Goal: Information Seeking & Learning: Check status

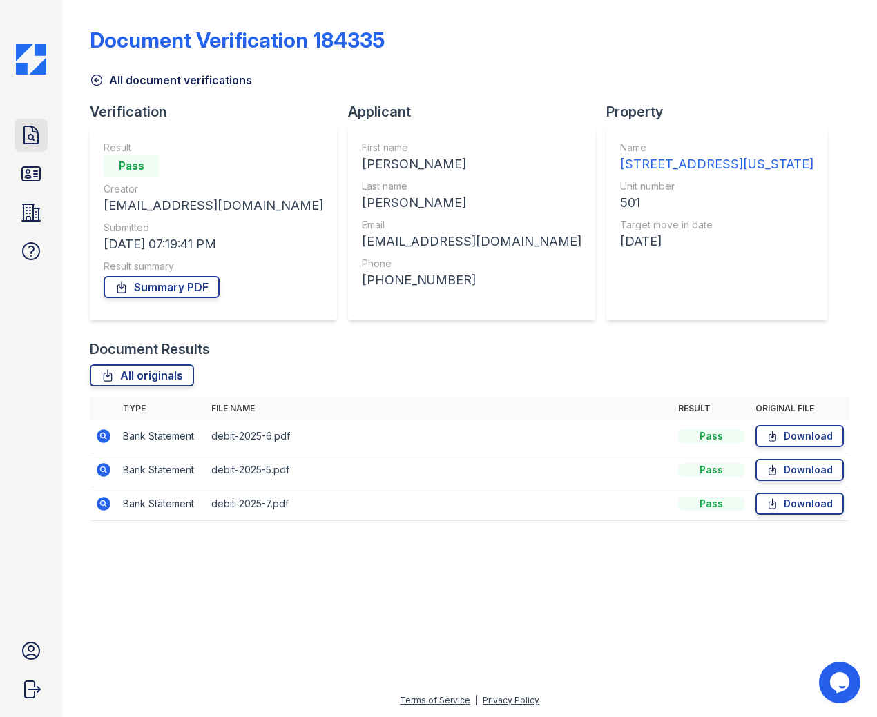
click at [27, 141] on icon at bounding box center [31, 135] width 22 height 22
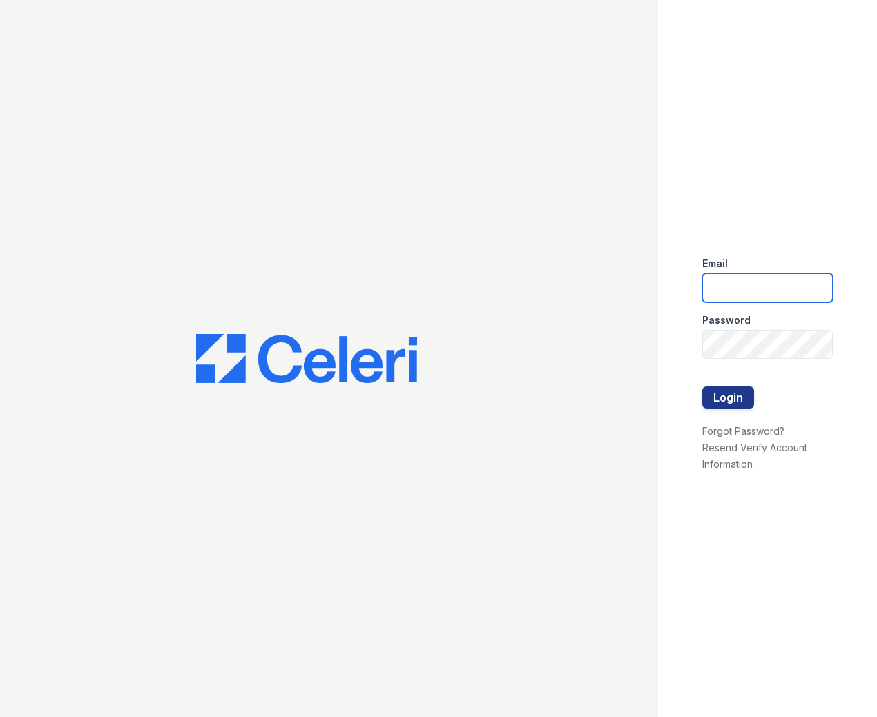
type input "apps2@av1m.com"
click at [155, 52] on div at bounding box center [329, 358] width 658 height 717
type input "[EMAIL_ADDRESS][DOMAIN_NAME]"
click at [728, 398] on button "Login" at bounding box center [728, 397] width 52 height 22
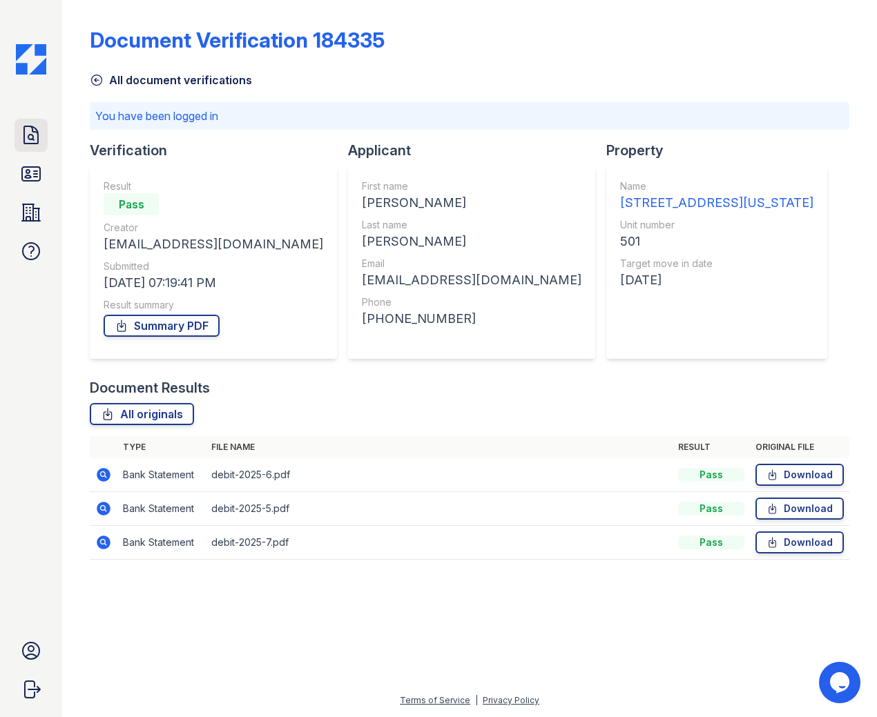
click at [26, 135] on icon at bounding box center [31, 135] width 22 height 22
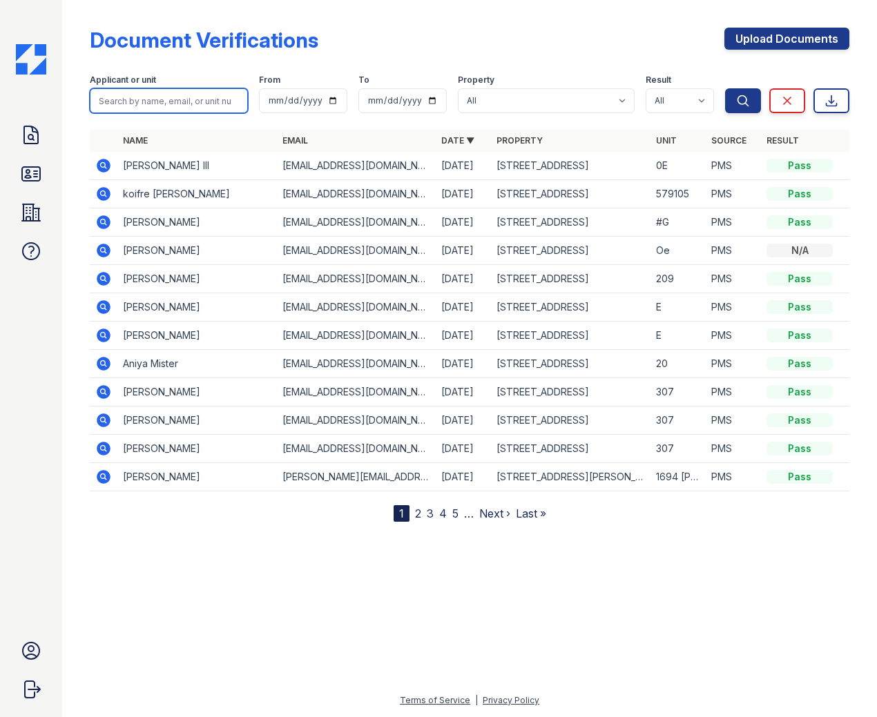
click at [189, 99] on input "search" at bounding box center [169, 100] width 158 height 25
type input "Haley"
click at [725, 88] on button "Search" at bounding box center [743, 100] width 36 height 25
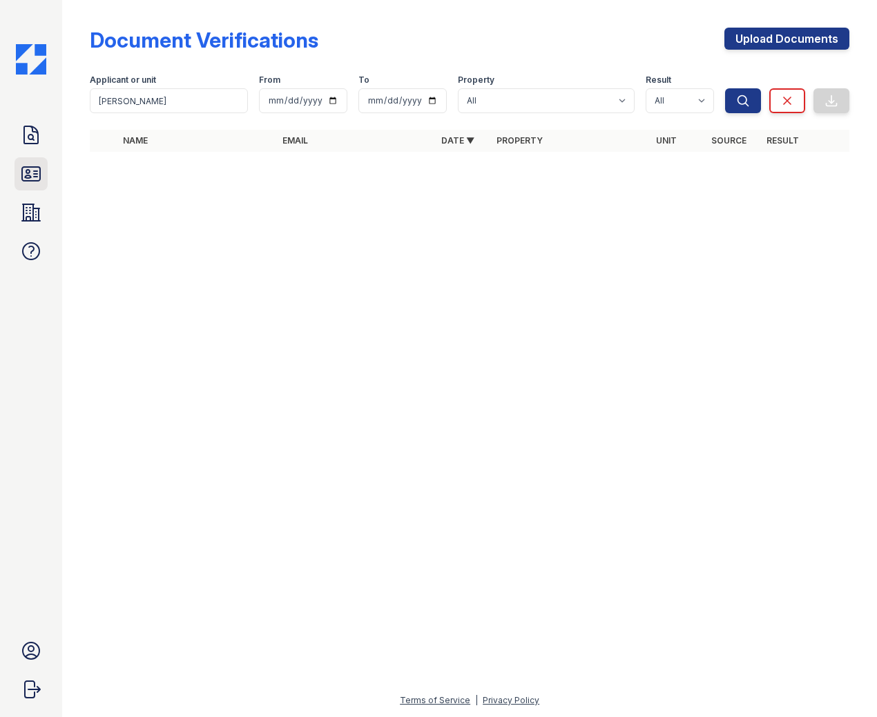
click at [32, 176] on icon at bounding box center [31, 174] width 22 height 22
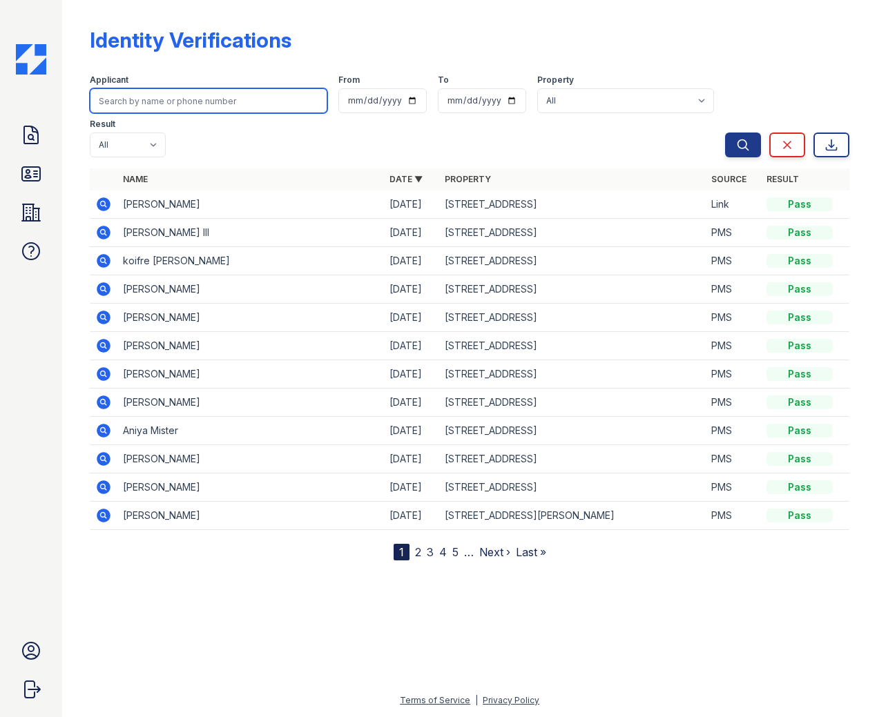
click at [170, 97] on input "search" at bounding box center [208, 100] width 237 height 25
type input "Haley"
click at [725, 133] on button "Search" at bounding box center [743, 145] width 36 height 25
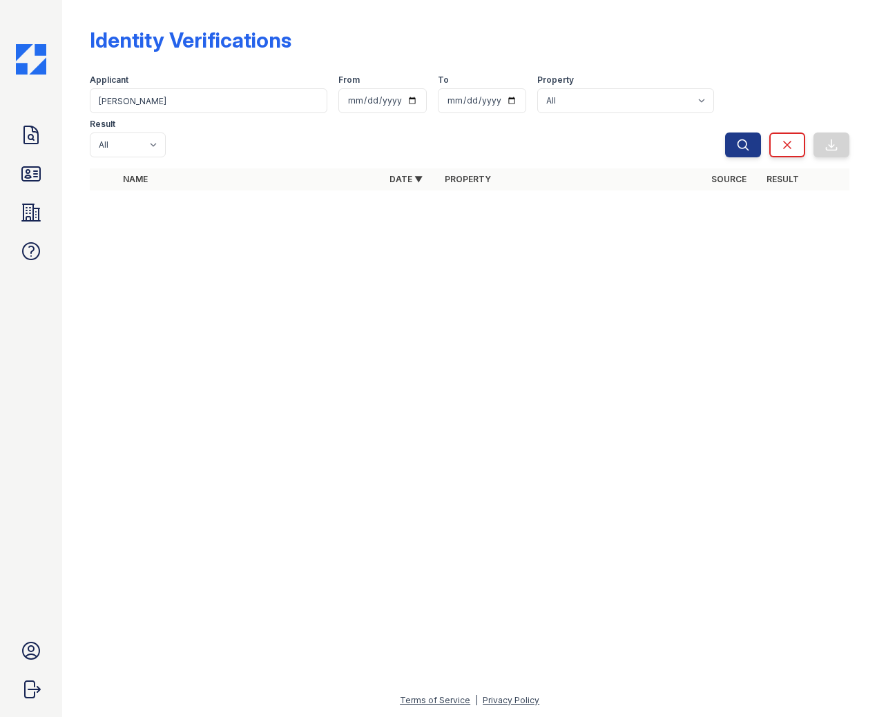
drag, startPoint x: 32, startPoint y: 208, endPoint x: 121, endPoint y: 153, distance: 104.2
click at [33, 208] on icon at bounding box center [31, 212] width 18 height 17
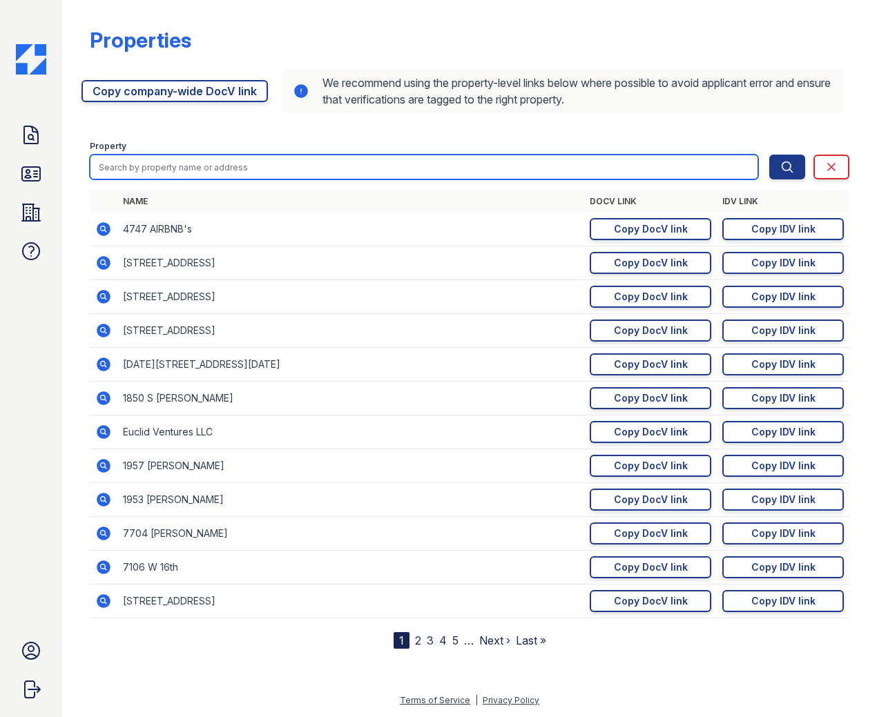
click at [173, 171] on input "search" at bounding box center [424, 167] width 668 height 25
type input "13024"
click at [769, 155] on button "Search" at bounding box center [787, 167] width 36 height 25
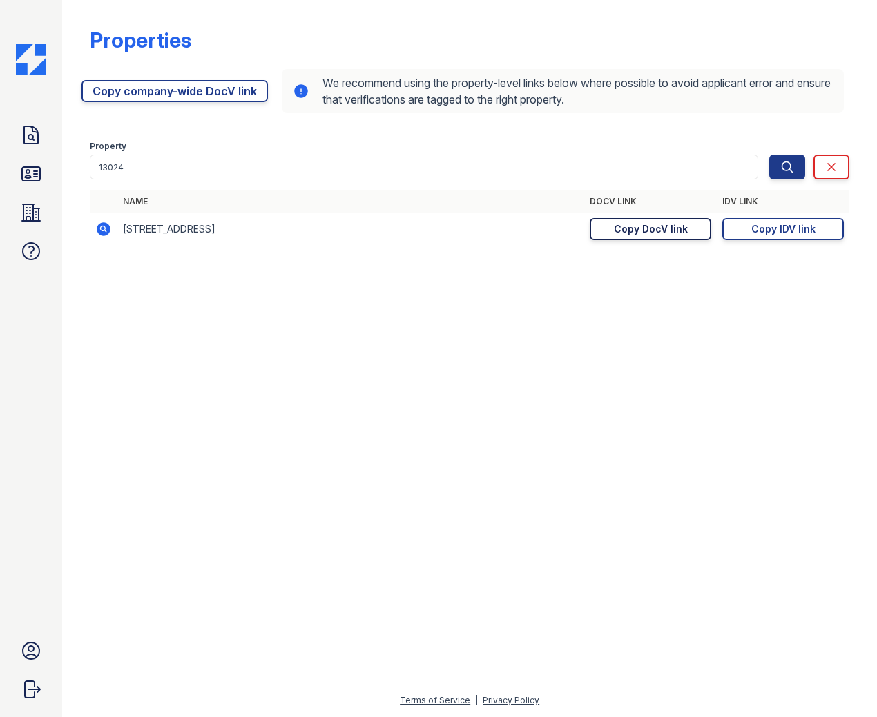
click at [650, 227] on div "Copy DocV link" at bounding box center [651, 229] width 74 height 14
click at [742, 231] on link "Copy IDV link Copy link" at bounding box center [782, 229] width 121 height 22
click at [36, 133] on icon at bounding box center [31, 135] width 22 height 22
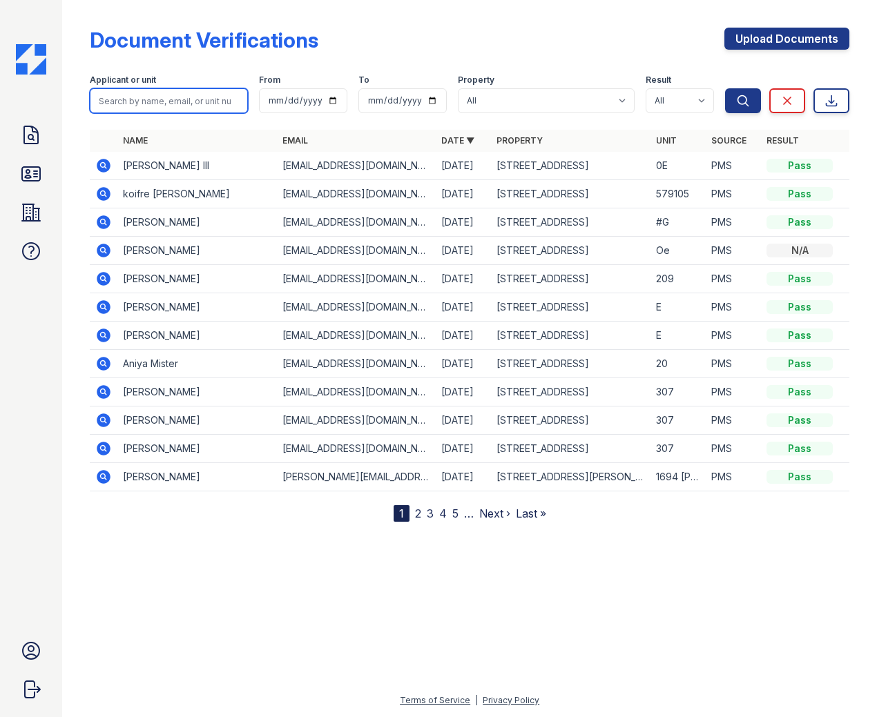
click at [192, 101] on input "search" at bounding box center [169, 100] width 158 height 25
type input "Ivy"
click at [725, 88] on button "Search" at bounding box center [743, 100] width 36 height 25
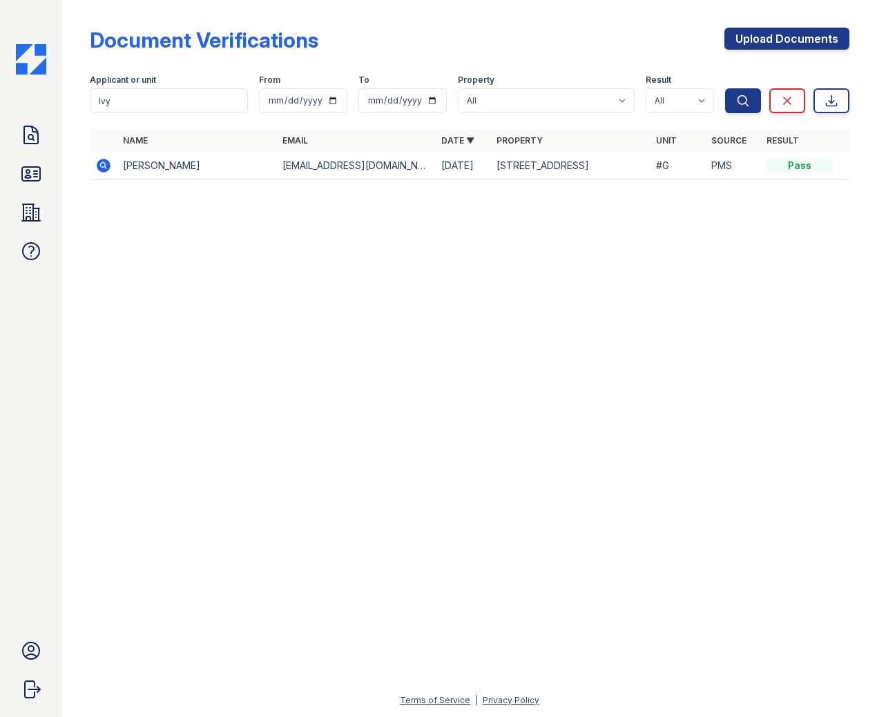
click at [102, 165] on icon at bounding box center [102, 164] width 3 height 3
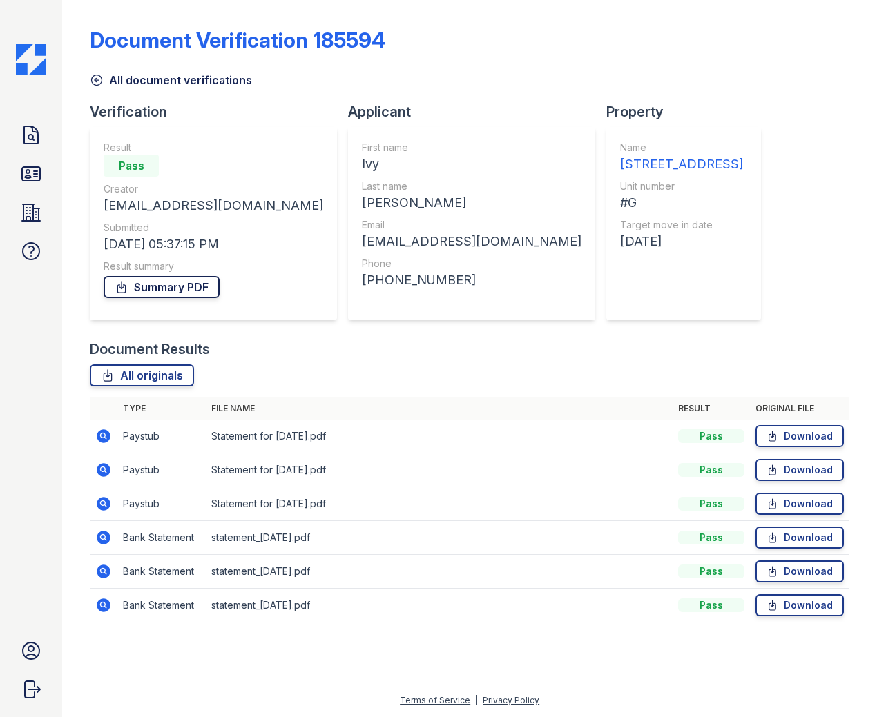
click at [156, 286] on link "Summary PDF" at bounding box center [162, 287] width 116 height 22
click at [144, 373] on link "All originals" at bounding box center [142, 375] width 104 height 22
click at [37, 175] on icon at bounding box center [31, 174] width 22 height 22
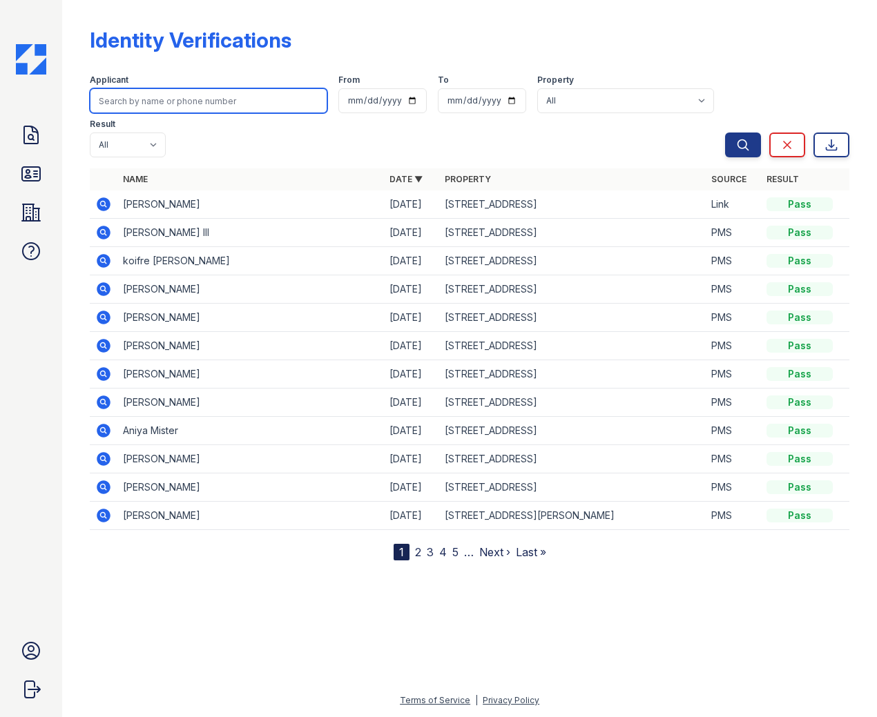
click at [162, 100] on input "search" at bounding box center [208, 100] width 237 height 25
type input "ivy"
click at [725, 133] on button "Search" at bounding box center [743, 145] width 36 height 25
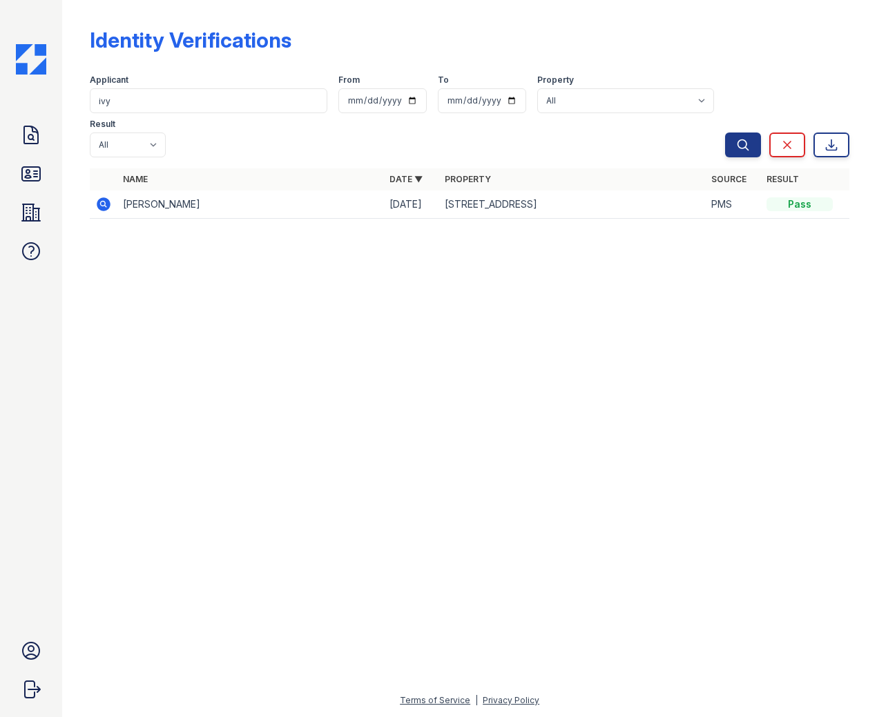
click at [104, 202] on icon at bounding box center [102, 203] width 3 height 3
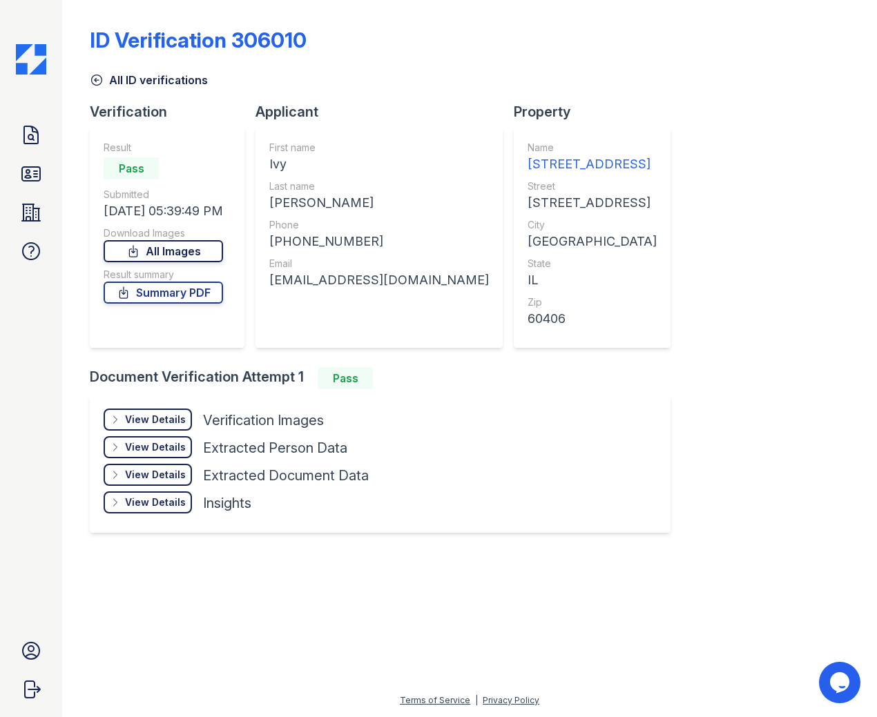
click at [190, 249] on link "All Images" at bounding box center [163, 251] width 119 height 22
click at [196, 295] on link "Summary PDF" at bounding box center [163, 293] width 119 height 22
click at [25, 137] on icon at bounding box center [31, 135] width 22 height 22
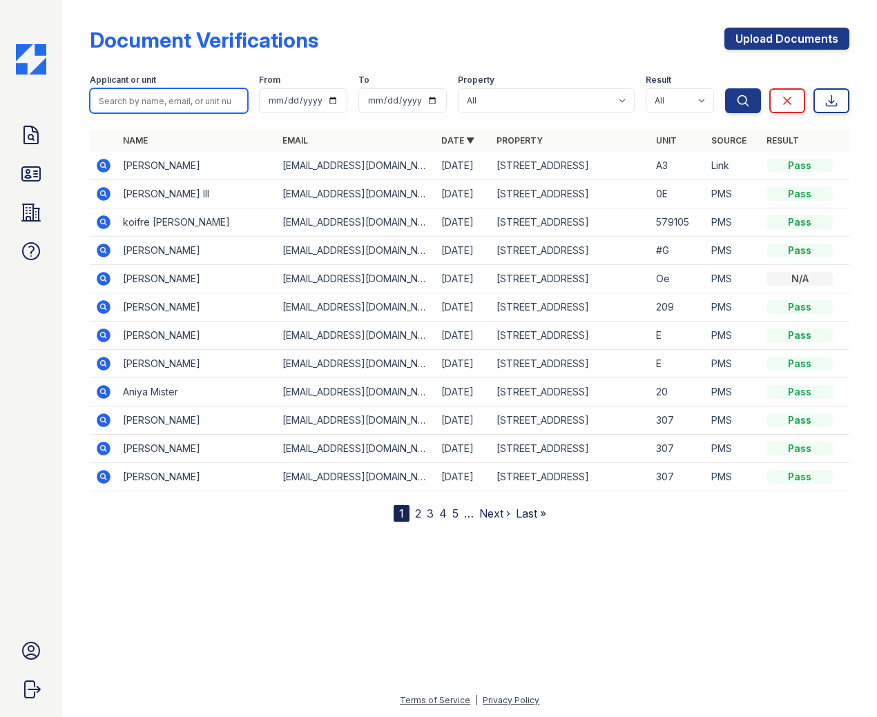
click at [175, 104] on input "search" at bounding box center [169, 100] width 158 height 25
click at [725, 88] on button "Search" at bounding box center [743, 100] width 36 height 25
type input "Joel\"
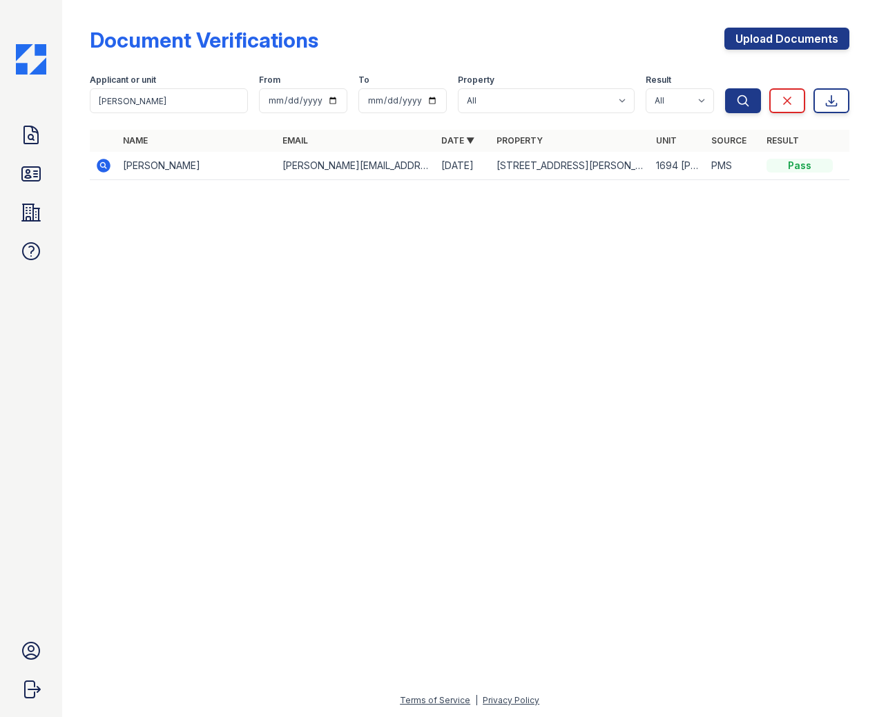
click at [101, 165] on icon at bounding box center [102, 164] width 3 height 3
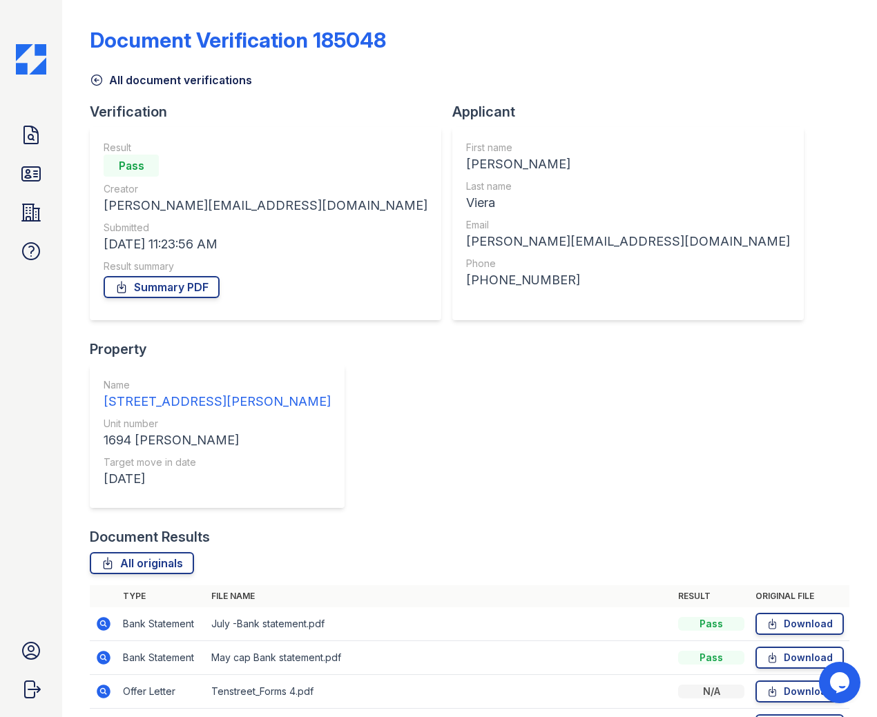
scroll to position [101, 0]
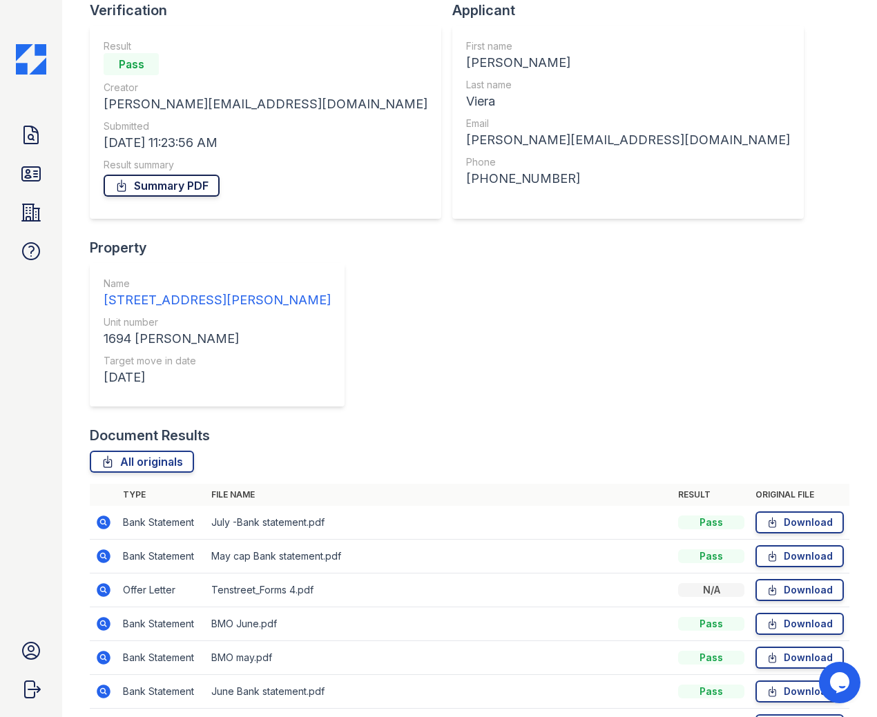
click at [169, 188] on link "Summary PDF" at bounding box center [162, 186] width 116 height 22
click at [147, 451] on link "All originals" at bounding box center [142, 462] width 104 height 22
click at [34, 179] on icon at bounding box center [31, 174] width 22 height 22
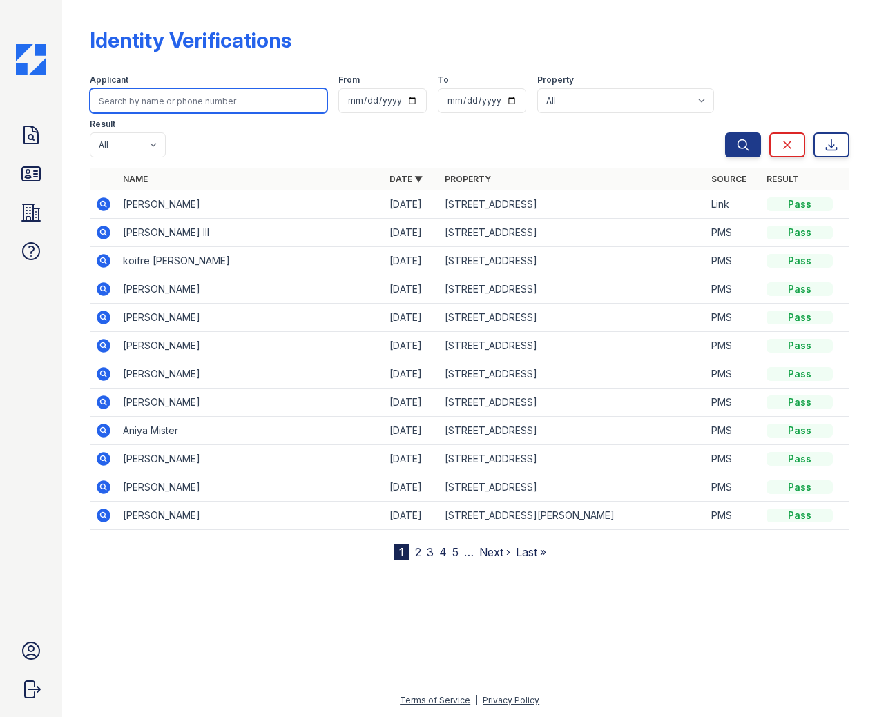
click at [146, 104] on input "search" at bounding box center [208, 100] width 237 height 25
type input "[PERSON_NAME]"
click at [725, 133] on button "Search" at bounding box center [743, 145] width 36 height 25
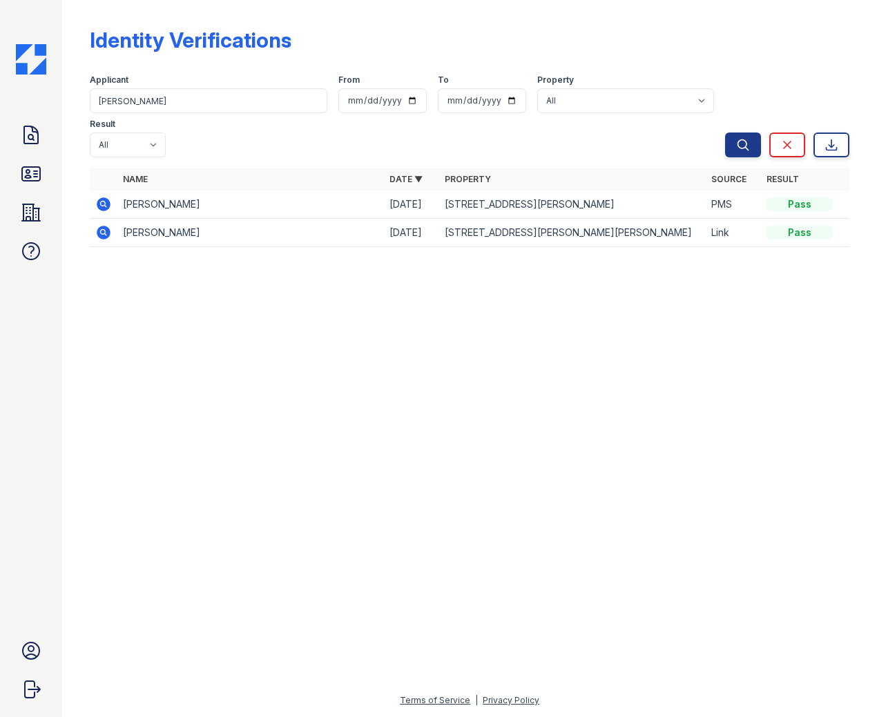
click at [106, 197] on icon at bounding box center [104, 204] width 14 height 14
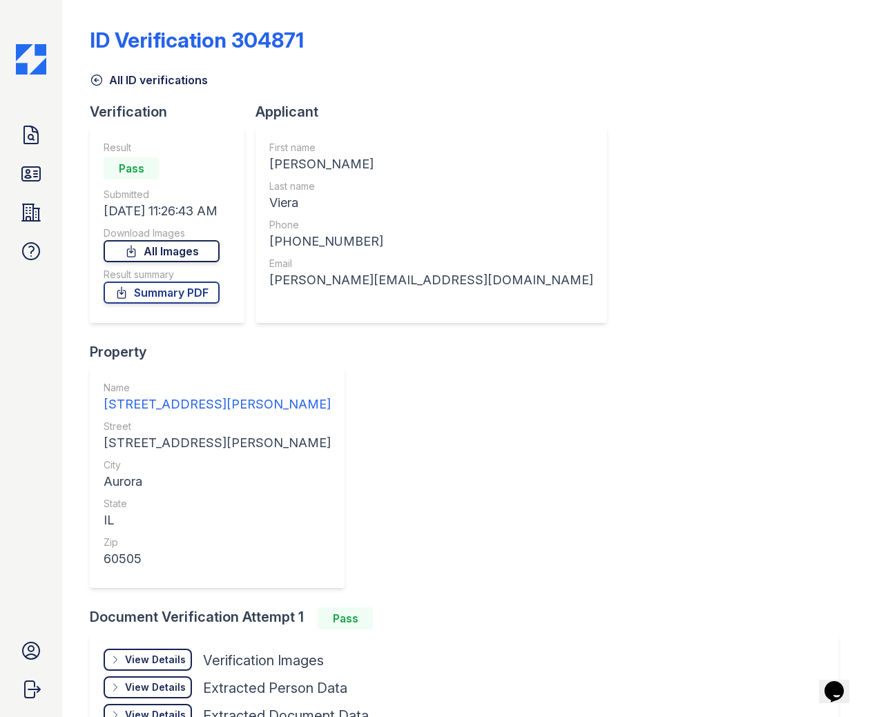
click at [162, 249] on link "All Images" at bounding box center [162, 251] width 116 height 22
click at [156, 295] on link "Summary PDF" at bounding box center [162, 293] width 116 height 22
click at [37, 138] on icon at bounding box center [31, 135] width 22 height 22
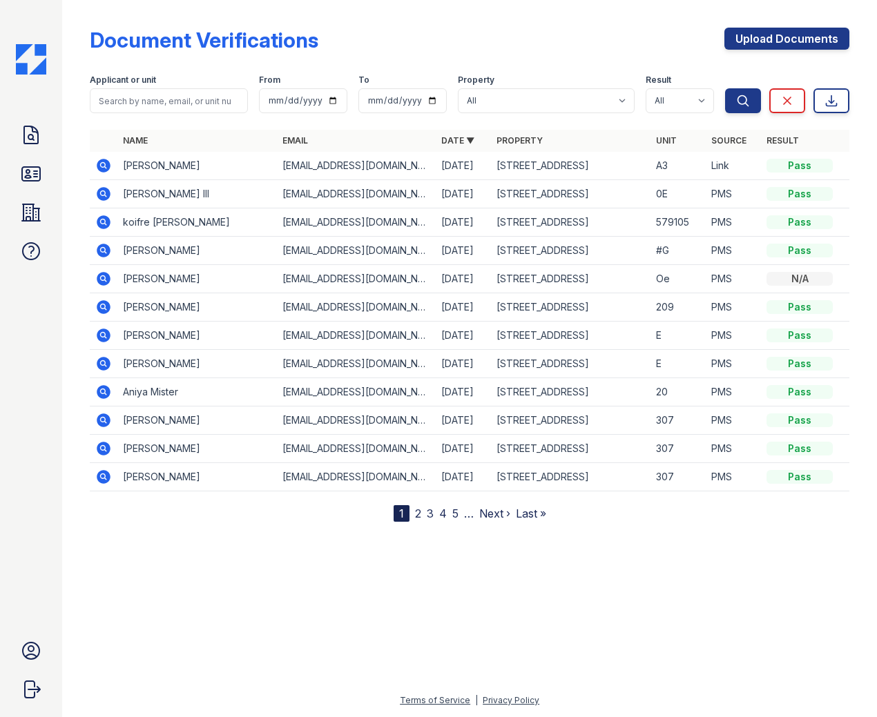
click at [105, 169] on icon at bounding box center [104, 166] width 14 height 14
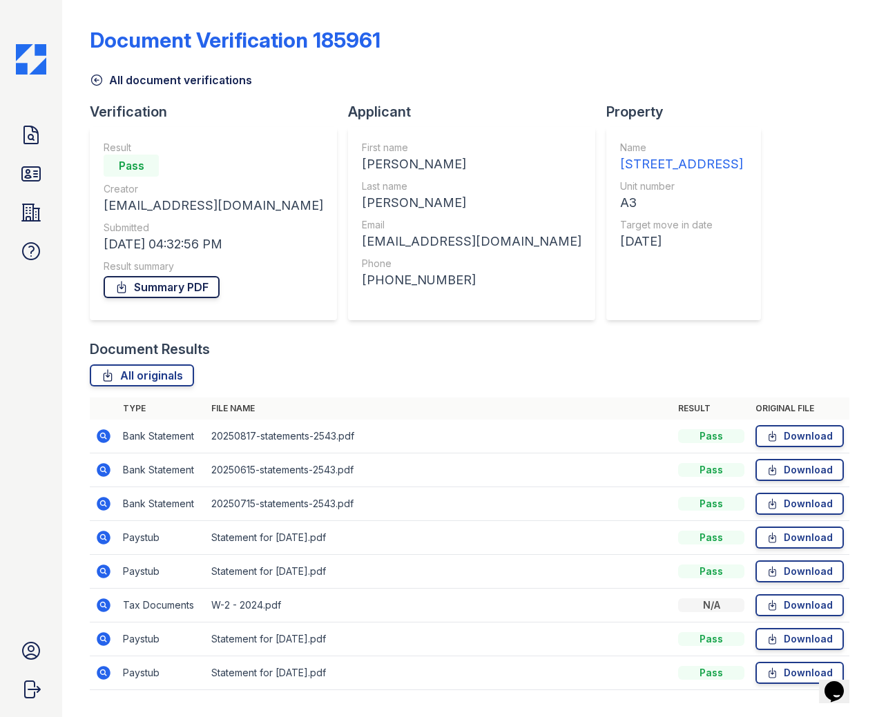
click at [170, 288] on link "Summary PDF" at bounding box center [162, 287] width 116 height 22
click at [148, 378] on link "All originals" at bounding box center [142, 375] width 104 height 22
click at [29, 174] on icon at bounding box center [31, 174] width 22 height 22
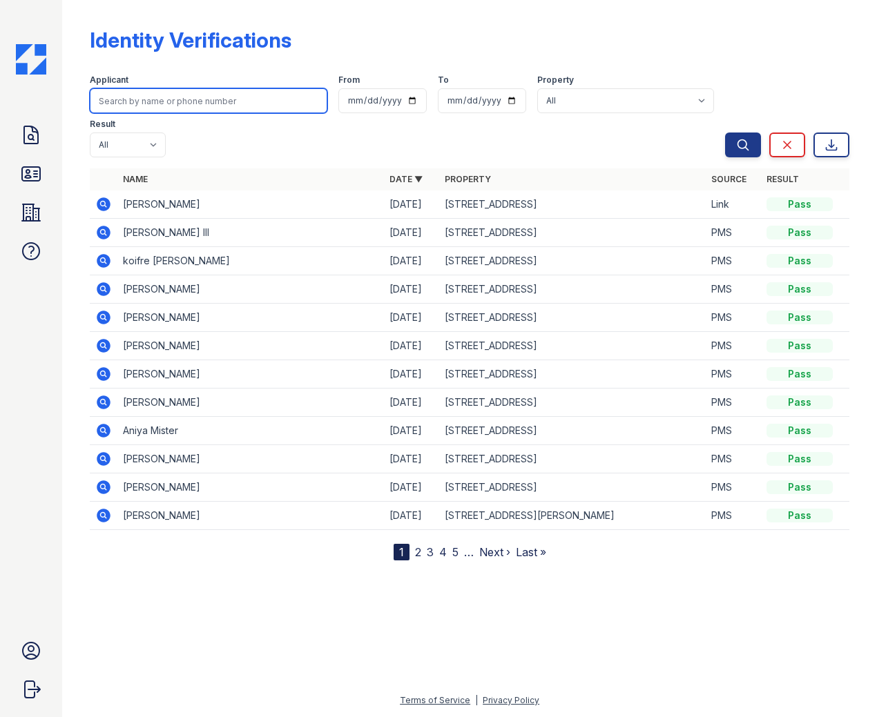
click at [158, 105] on input "search" at bounding box center [208, 100] width 237 height 25
type input "Andrea"
click at [725, 133] on button "Search" at bounding box center [743, 145] width 36 height 25
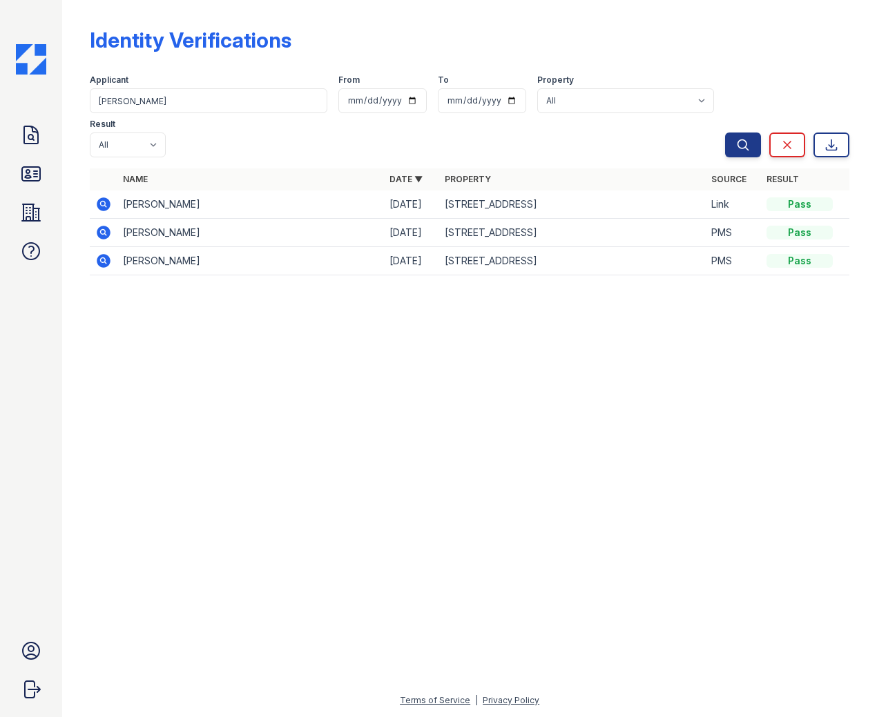
click at [106, 196] on icon at bounding box center [103, 204] width 17 height 17
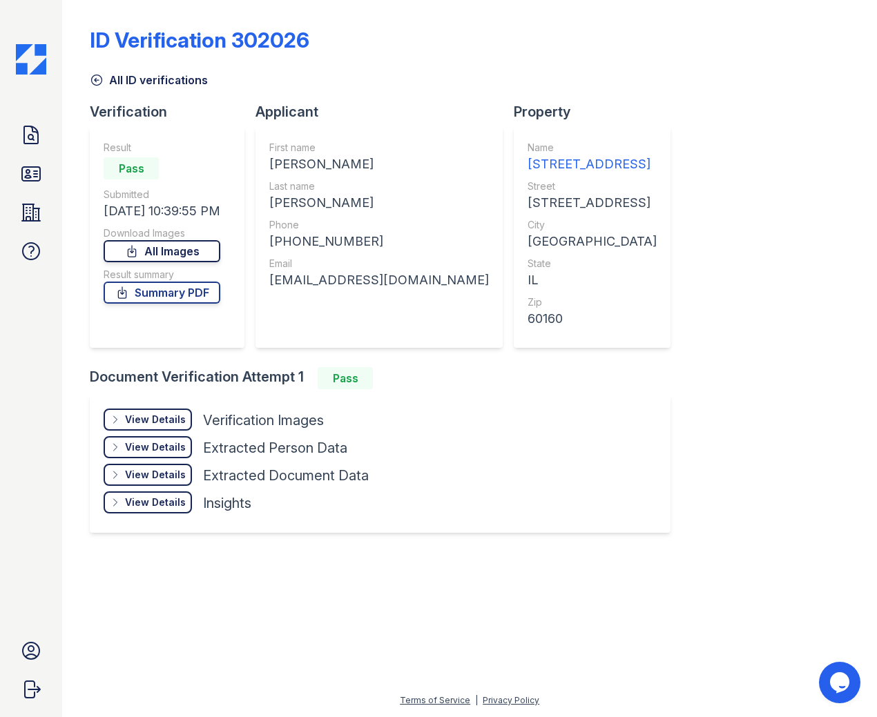
click at [151, 246] on link "All Images" at bounding box center [162, 251] width 117 height 22
click at [145, 295] on link "Summary PDF" at bounding box center [162, 293] width 117 height 22
click at [32, 135] on icon at bounding box center [31, 134] width 14 height 17
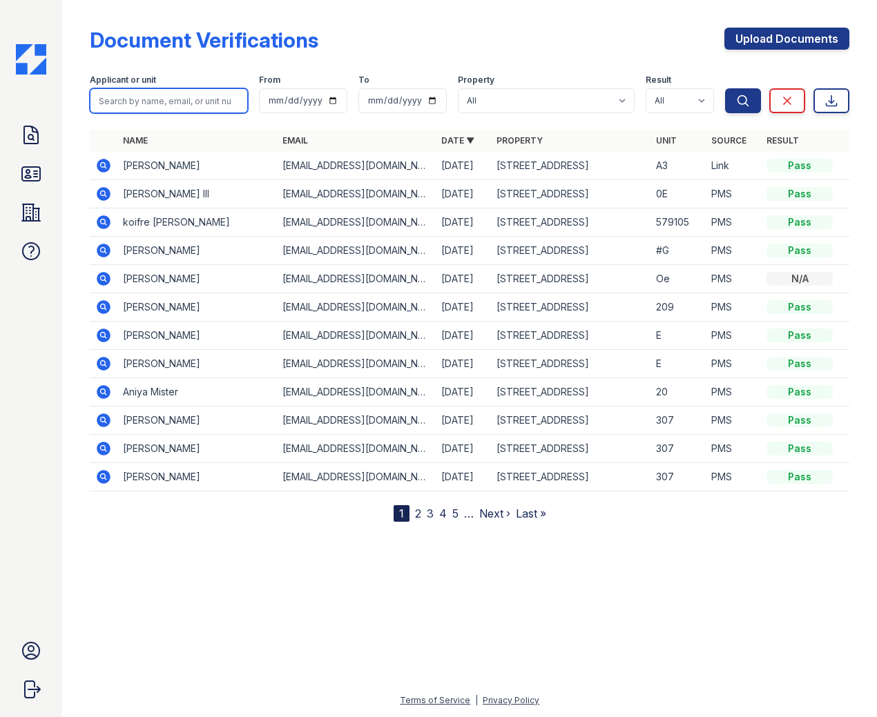
click at [131, 102] on input "search" at bounding box center [169, 100] width 158 height 25
type input "Andrei"
click at [725, 88] on button "Search" at bounding box center [743, 100] width 36 height 25
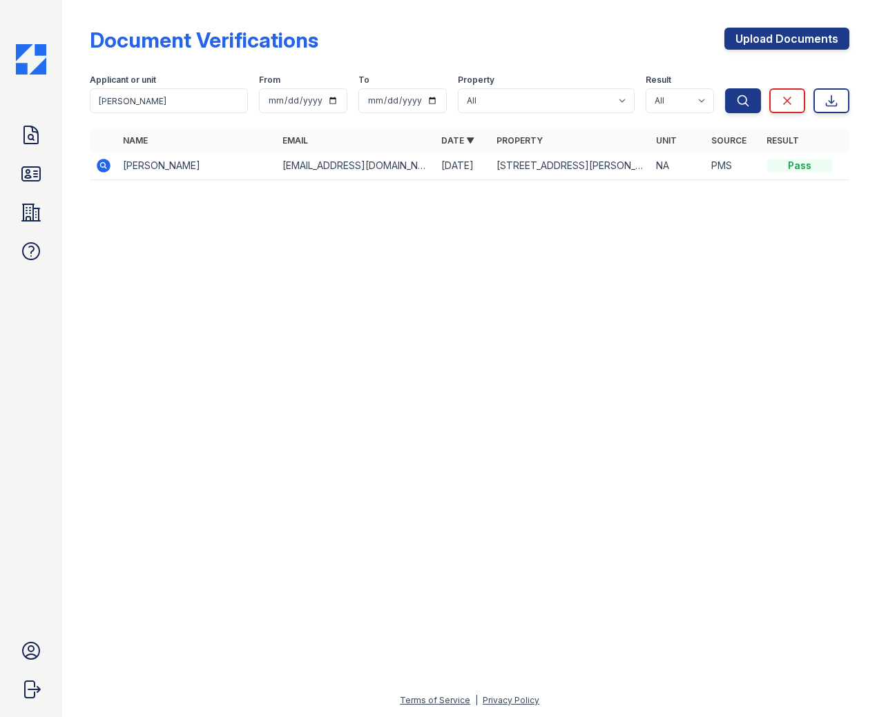
click at [106, 164] on icon at bounding box center [104, 166] width 14 height 14
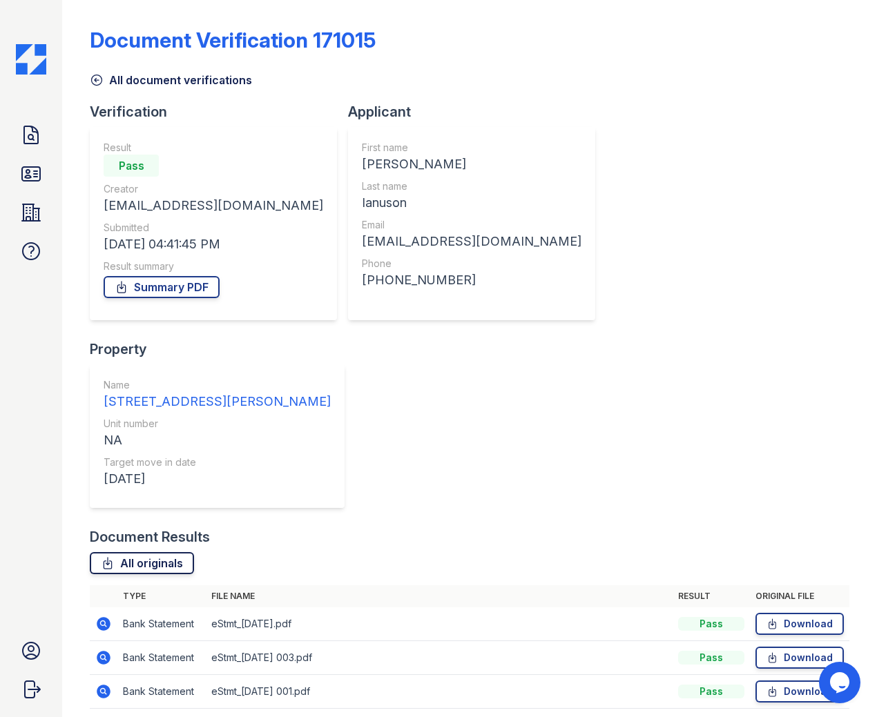
click at [160, 552] on link "All originals" at bounding box center [142, 563] width 104 height 22
click at [174, 284] on link "Summary PDF" at bounding box center [162, 287] width 116 height 22
click at [35, 177] on icon at bounding box center [31, 174] width 18 height 14
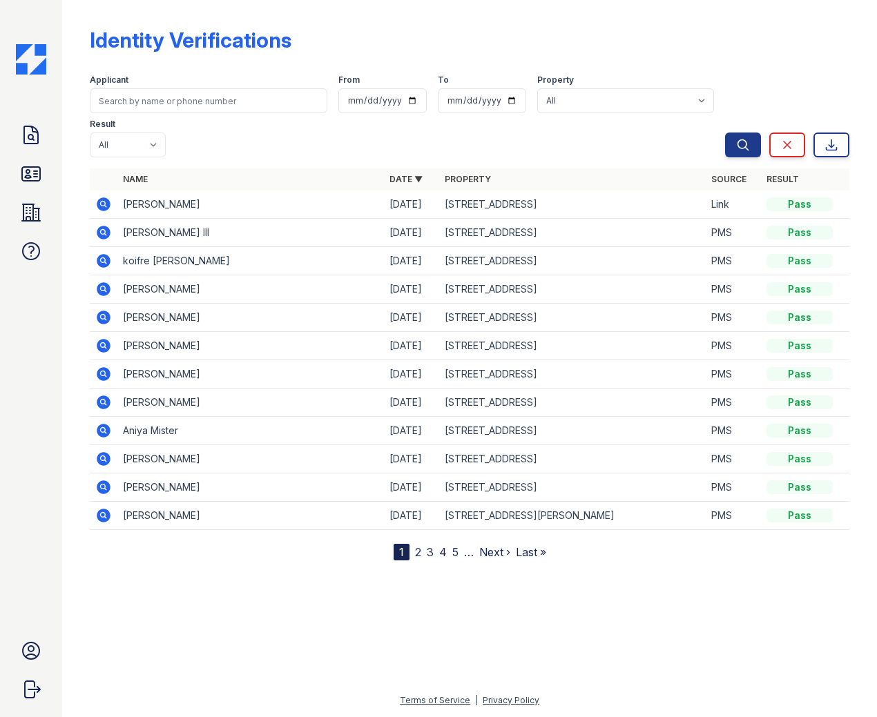
click at [105, 197] on icon at bounding box center [104, 204] width 14 height 14
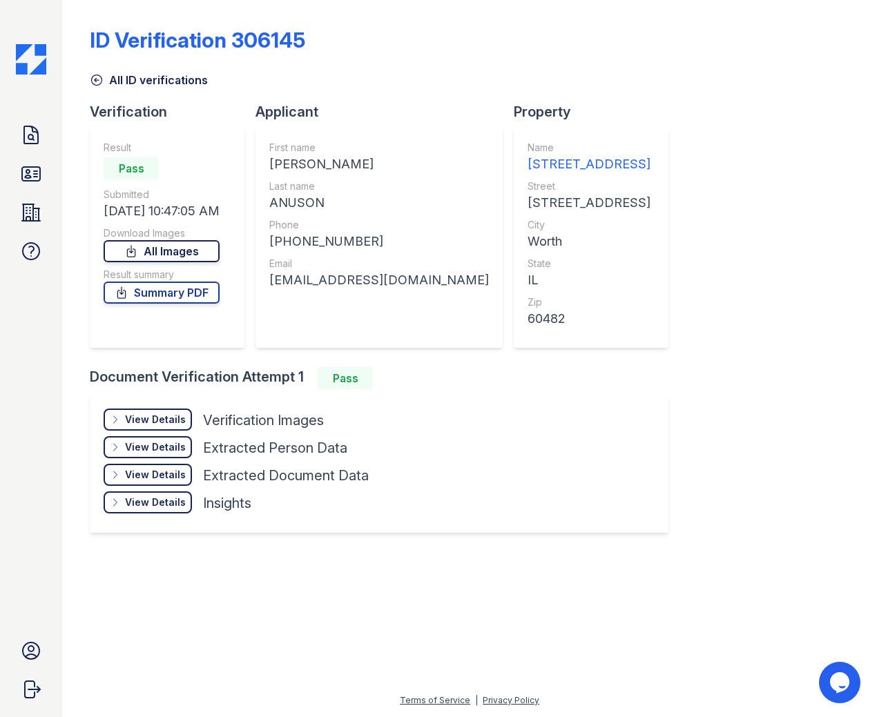
click at [159, 249] on link "All Images" at bounding box center [162, 251] width 116 height 22
click at [171, 291] on link "Summary PDF" at bounding box center [162, 293] width 116 height 22
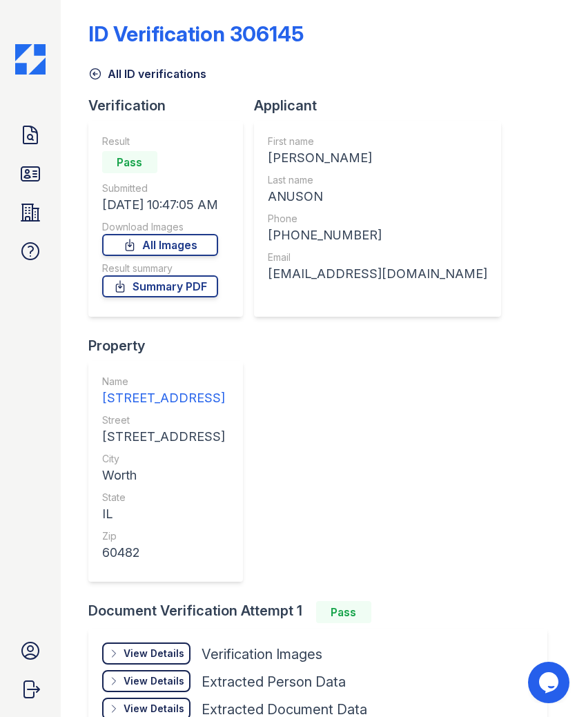
scroll to position [3, 0]
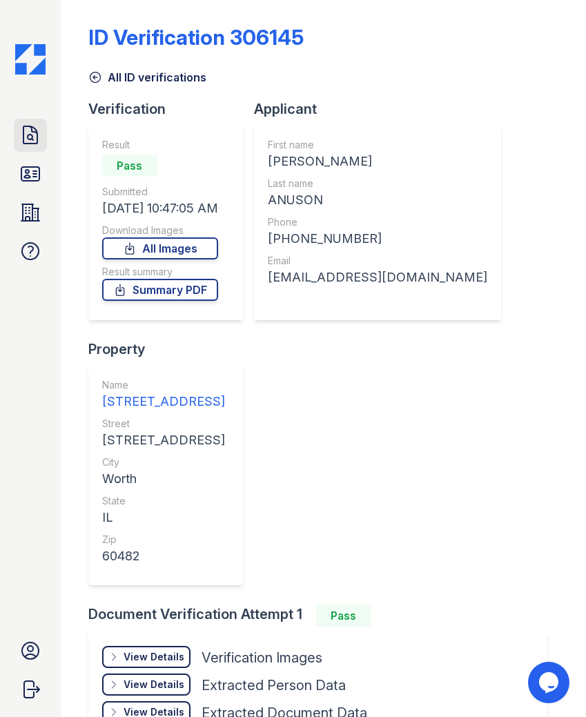
click at [25, 141] on icon at bounding box center [30, 135] width 22 height 22
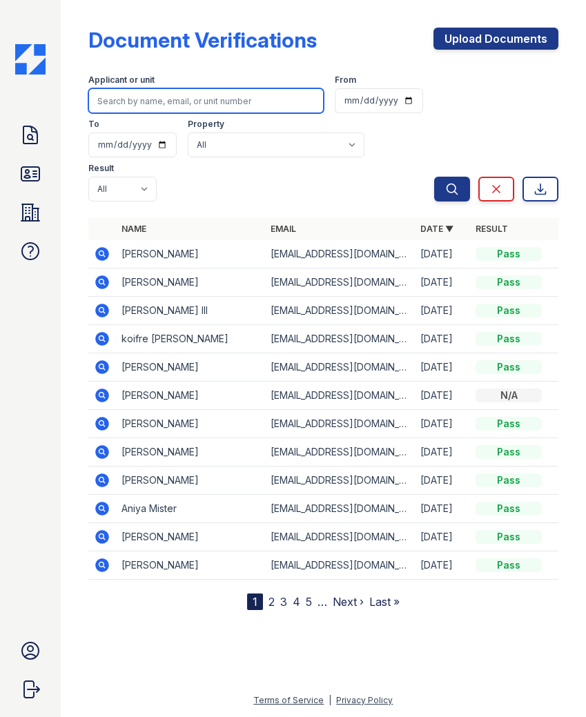
click at [133, 101] on input "search" at bounding box center [206, 100] width 236 height 25
type input "[PERSON_NAME]"
click at [434, 177] on button "Search" at bounding box center [452, 189] width 36 height 25
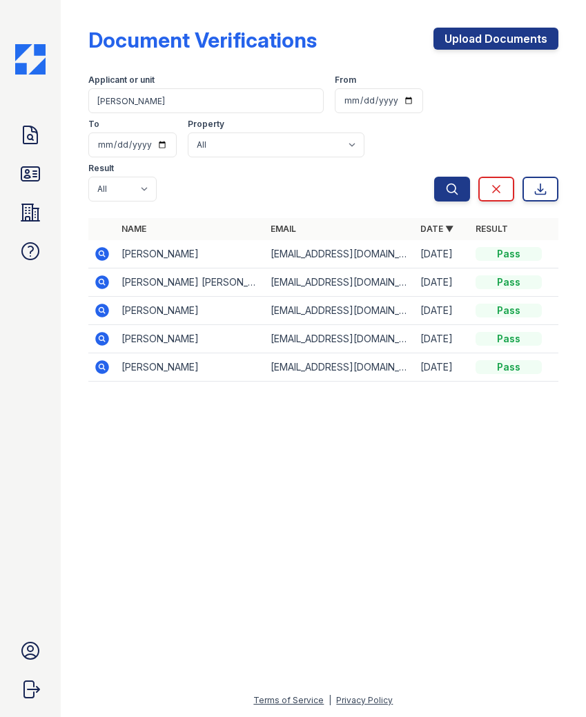
click at [101, 251] on icon at bounding box center [100, 252] width 3 height 3
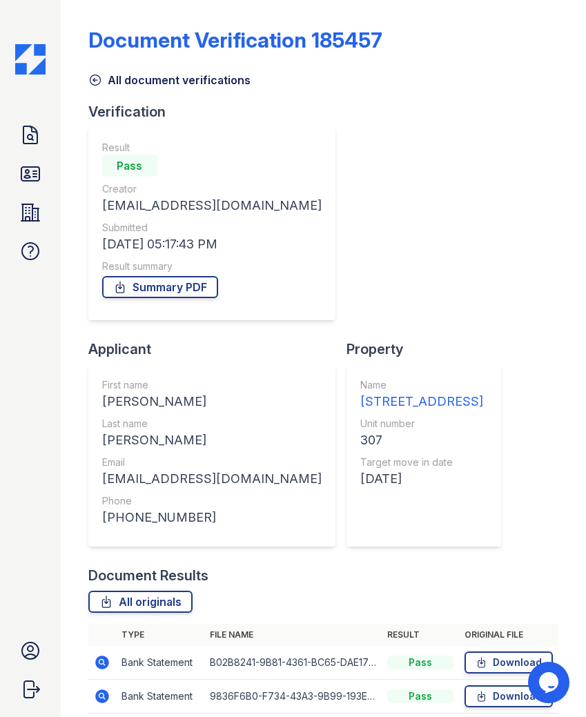
click at [154, 300] on div "Summary PDF" at bounding box center [211, 287] width 219 height 28
click at [159, 295] on link "Summary PDF" at bounding box center [160, 287] width 116 height 22
click at [120, 591] on link "All originals" at bounding box center [140, 602] width 104 height 22
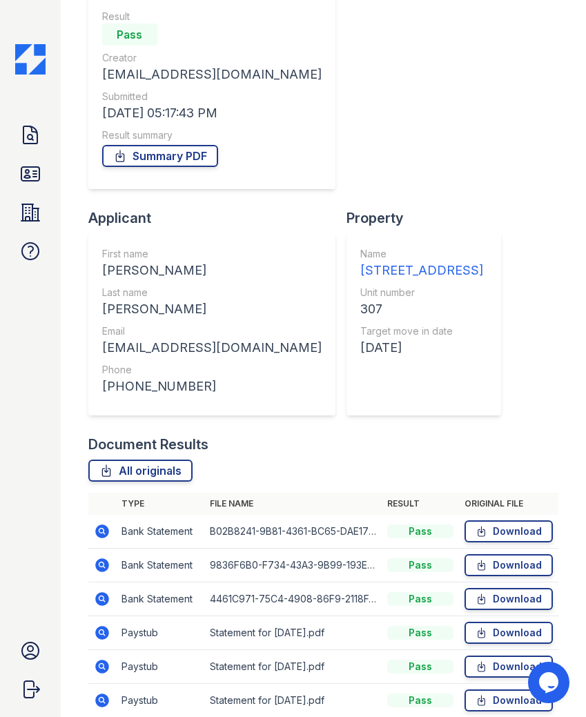
scroll to position [154, 0]
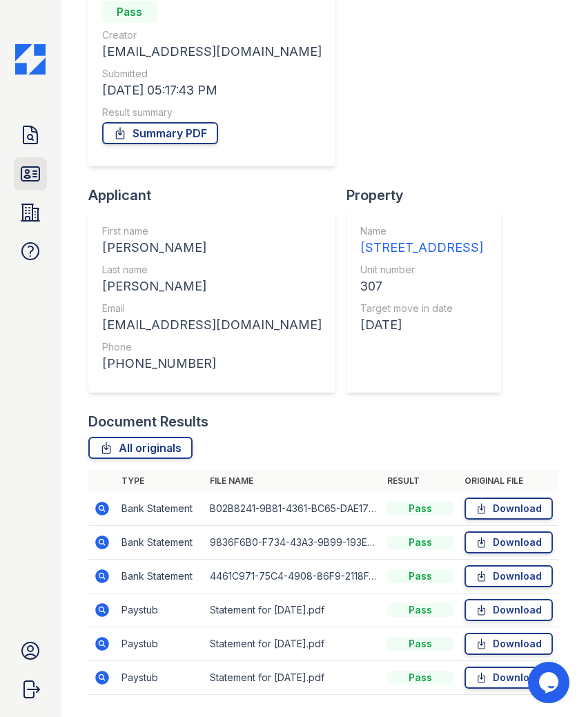
click at [28, 173] on icon at bounding box center [30, 174] width 22 height 22
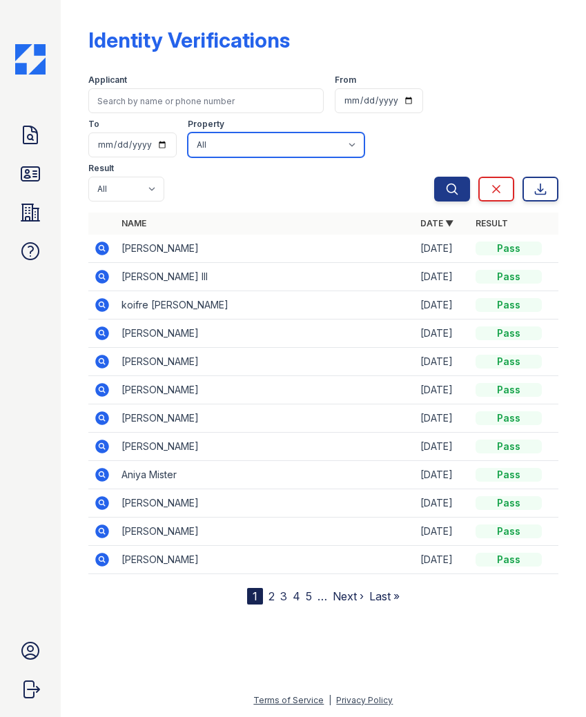
click at [188, 135] on select "All 1002 North 24th Avenue 1005 Bellwood Avenue 1013 Bellwood Avenue 1024-36 Ea…" at bounding box center [276, 145] width 177 height 25
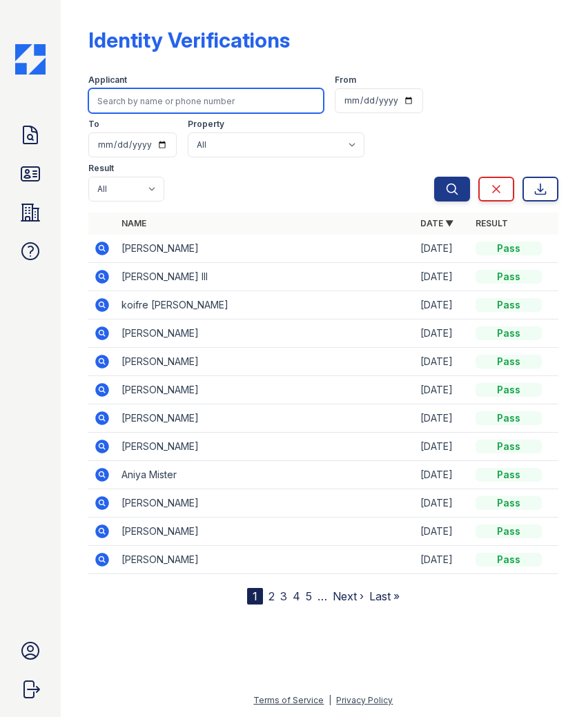
click at [162, 96] on input "search" at bounding box center [206, 100] width 236 height 25
type input "[PERSON_NAME]"
click at [434, 177] on button "Search" at bounding box center [452, 189] width 36 height 25
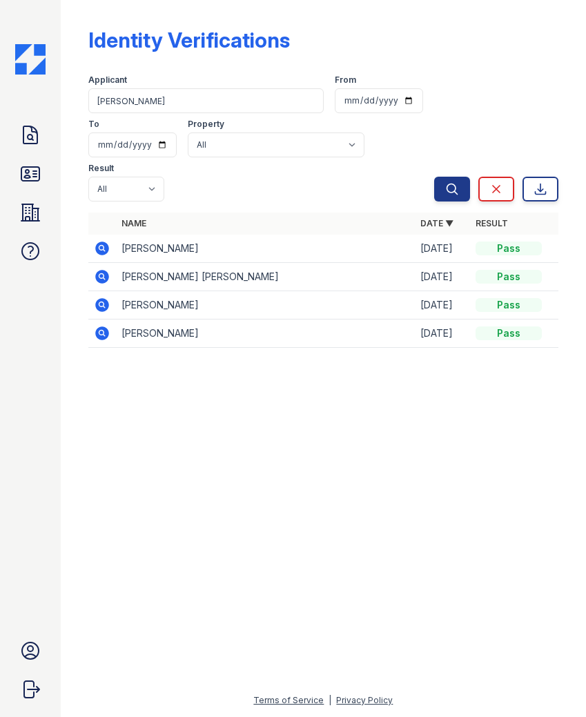
click at [104, 242] on icon at bounding box center [102, 249] width 14 height 14
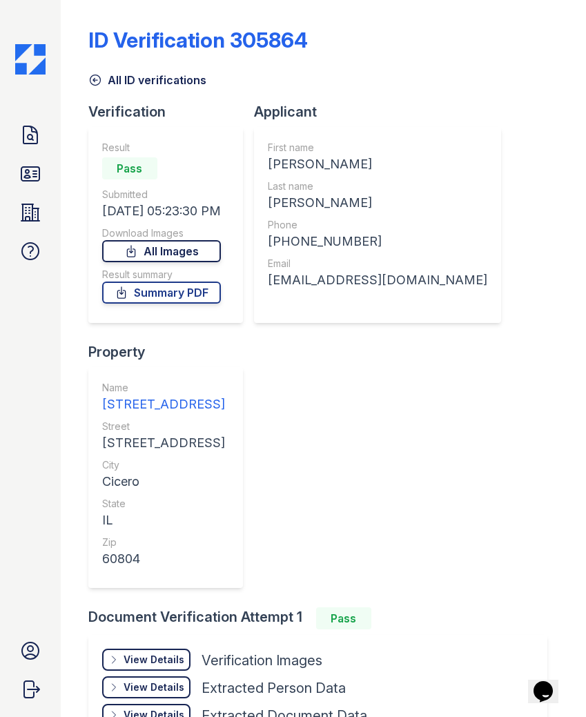
click at [207, 246] on link "All Images" at bounding box center [161, 251] width 119 height 22
click at [192, 286] on link "Summary PDF" at bounding box center [161, 293] width 119 height 22
